Goal: Obtain resource: Obtain resource

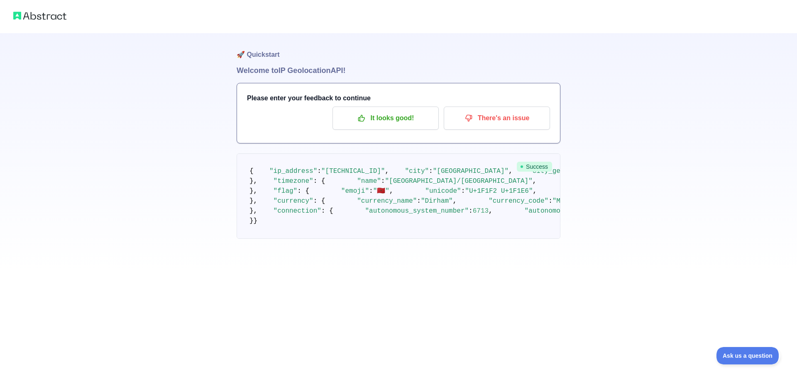
click at [520, 170] on span "Success" at bounding box center [534, 167] width 35 height 10
click at [523, 168] on icon at bounding box center [521, 166] width 3 height 3
click at [523, 167] on circle at bounding box center [521, 167] width 2 height 2
drag, startPoint x: 307, startPoint y: 192, endPoint x: 510, endPoint y: 193, distance: 203.8
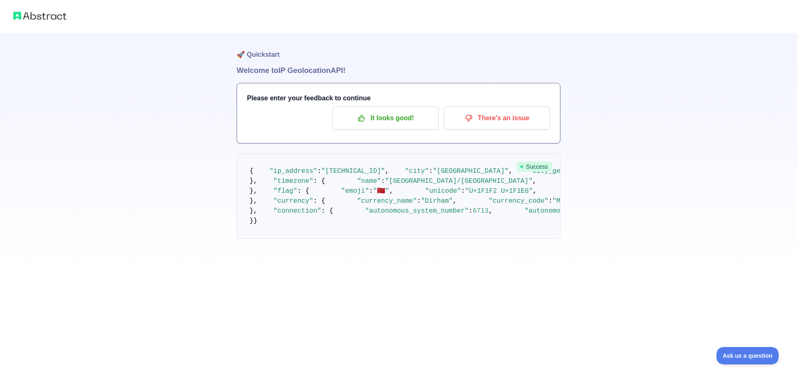
click at [593, 193] on span ""[URL][DOMAIN_NAME]"" at bounding box center [633, 191] width 80 height 7
copy span "[URL][DOMAIN_NAME]"
drag, startPoint x: 510, startPoint y: 203, endPoint x: 308, endPoint y: 204, distance: 202.5
click at [732, 195] on span ""[URL][DOMAIN_NAME]"" at bounding box center [772, 191] width 80 height 7
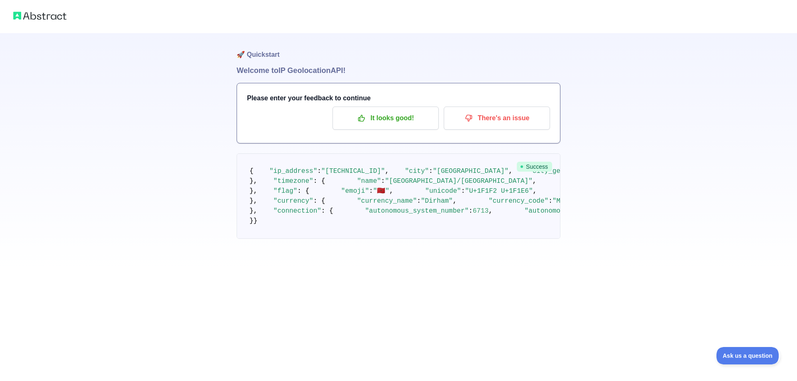
drag, startPoint x: 511, startPoint y: 202, endPoint x: 462, endPoint y: 202, distance: 49.4
click at [732, 195] on span ""[URL][DOMAIN_NAME]"" at bounding box center [772, 191] width 80 height 7
drag, startPoint x: 511, startPoint y: 202, endPoint x: 308, endPoint y: 200, distance: 202.9
click at [732, 195] on span ""[URL][DOMAIN_NAME]"" at bounding box center [772, 191] width 80 height 7
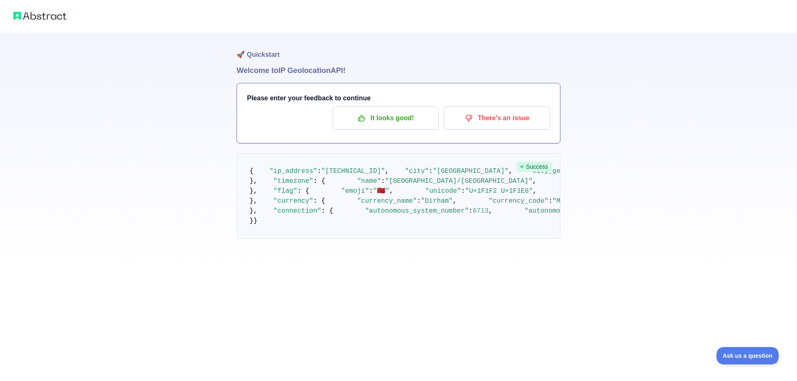
copy span "[URL][DOMAIN_NAME]"
